Goal: Check status: Check status

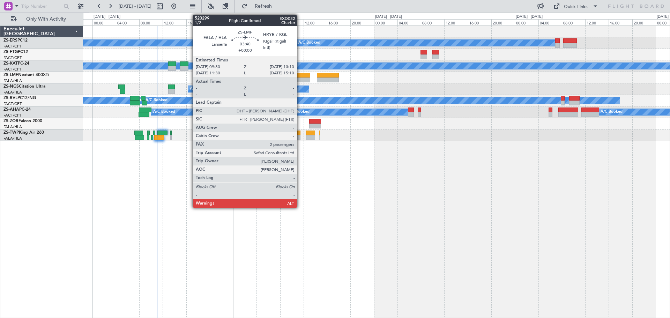
click at [300, 77] on div at bounding box center [300, 75] width 22 height 5
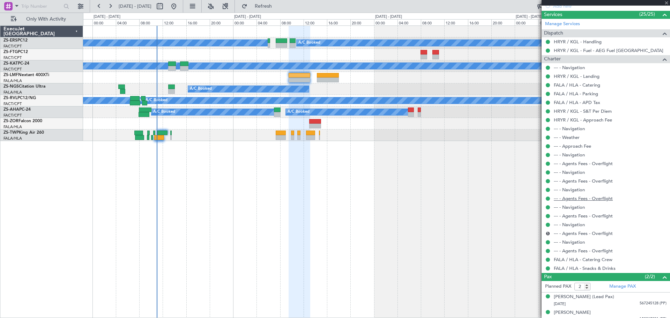
scroll to position [250, 0]
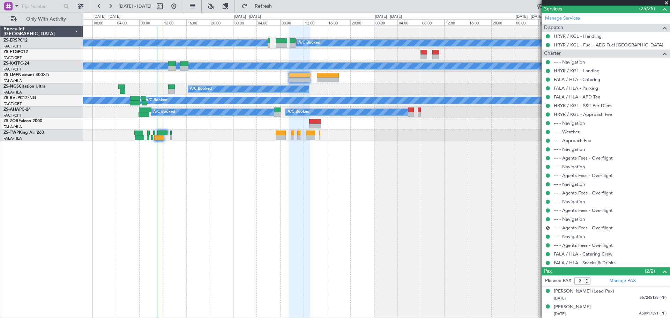
click at [395, 283] on div "A/C Booked A/C Booked A/C Booked A/C Unavailable A/C Booked A/C Unavailable A/C…" at bounding box center [376, 171] width 587 height 293
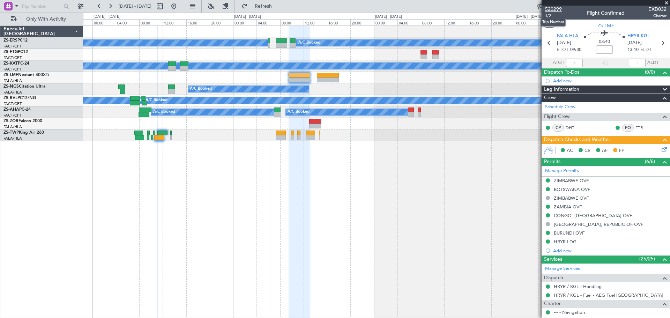
click at [554, 9] on span "520299" at bounding box center [553, 9] width 17 height 7
click at [665, 4] on span at bounding box center [666, 3] width 7 height 6
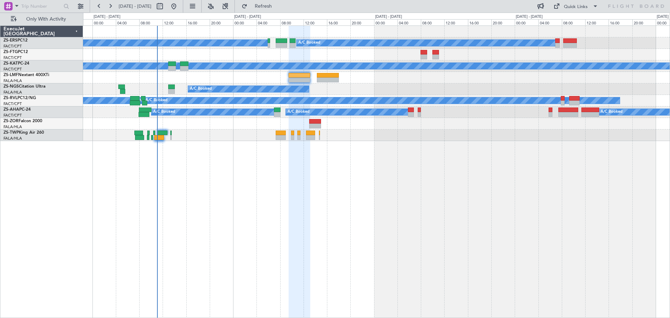
type input "0"
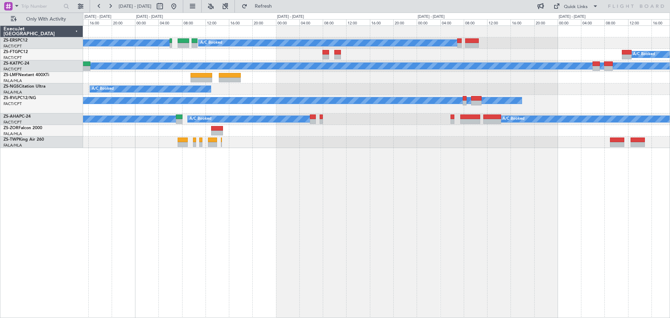
click at [411, 208] on div "A/C Booked A/C Booked A/C Booked A/C Unavailable A/C Booked A/C Unavailable A/C…" at bounding box center [376, 171] width 587 height 293
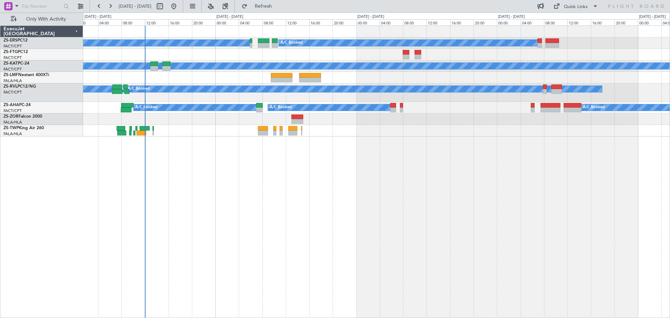
click at [316, 275] on div "A/C Booked A/C Booked A/C Booked A/C Unavailable A/C Unavailable A/C Booked A/C…" at bounding box center [376, 171] width 587 height 293
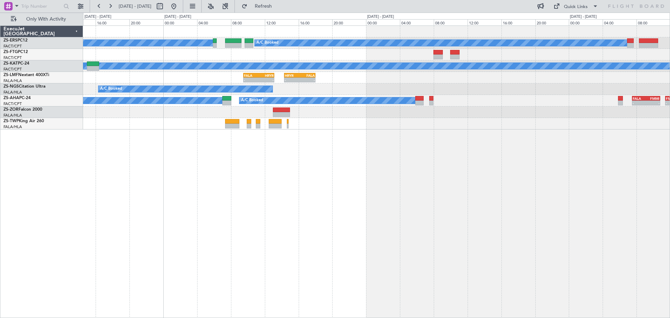
click at [489, 228] on div "A/C Booked A/C Booked A/C Unavailable - - FALA 09:30 Z HRYR 13:10 Z - - HRYR 14…" at bounding box center [376, 171] width 587 height 293
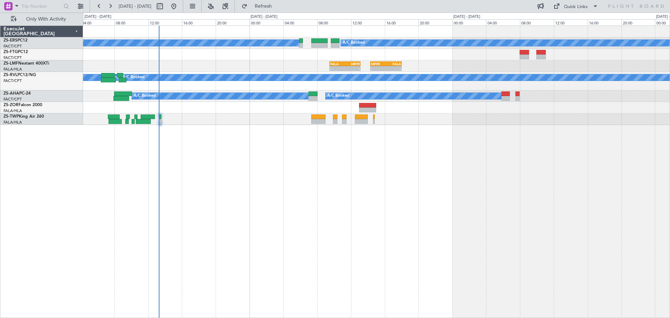
click at [350, 271] on div "A/C Booked A/C Booked - - FALA 09:30 Z HRYR 13:10 Z - - HRYR 14:20 Z FALA 18:02…" at bounding box center [376, 171] width 587 height 293
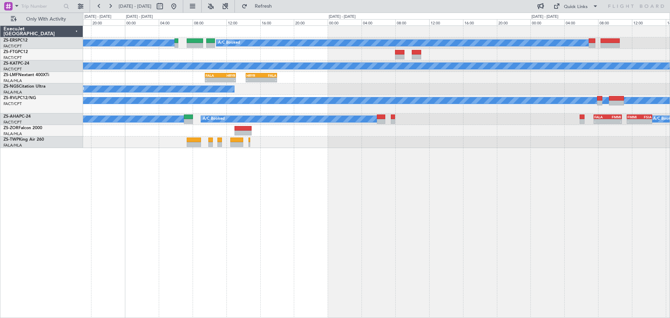
click at [467, 197] on div "A/C Booked A/C Booked A/C Unavailable - - FALA 09:30 Z HRYR 13:10 Z - - HRYR 14…" at bounding box center [376, 171] width 587 height 293
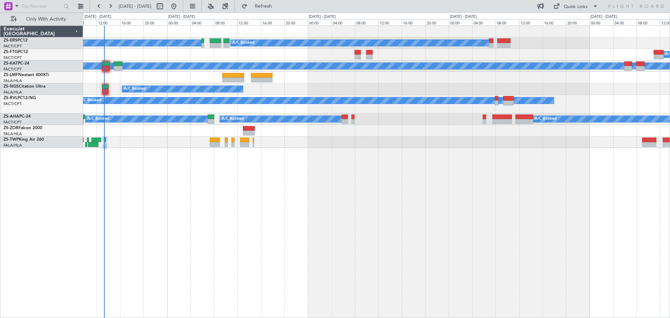
click at [486, 260] on div "A/C Booked A/C Booked A/C Booked A/C Unavailable A/C Booked A/C Unavailable A/C…" at bounding box center [376, 171] width 587 height 293
